Goal: Navigation & Orientation: Find specific page/section

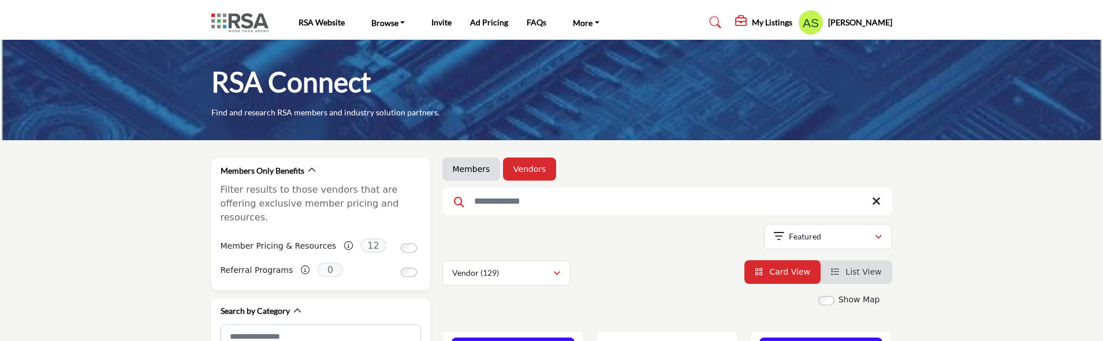
click at [876, 27] on h5 "[PERSON_NAME]" at bounding box center [860, 23] width 64 height 12
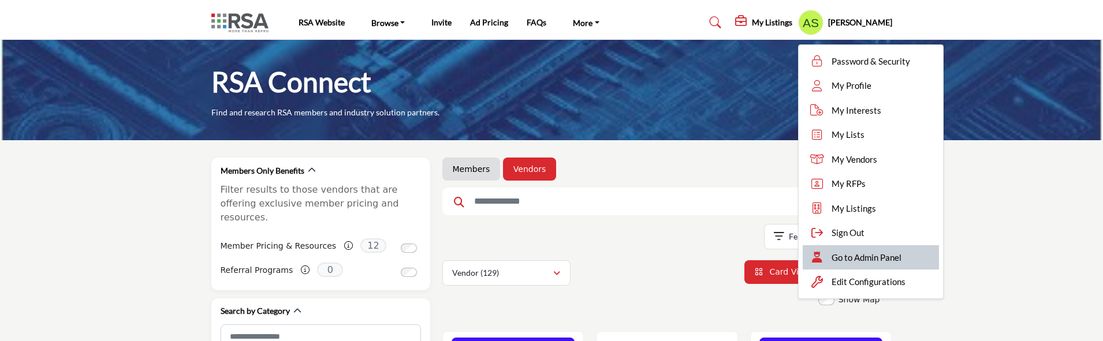
click at [877, 259] on span "Go to Admin Panel" at bounding box center [867, 257] width 70 height 13
